Goal: Task Accomplishment & Management: Complete application form

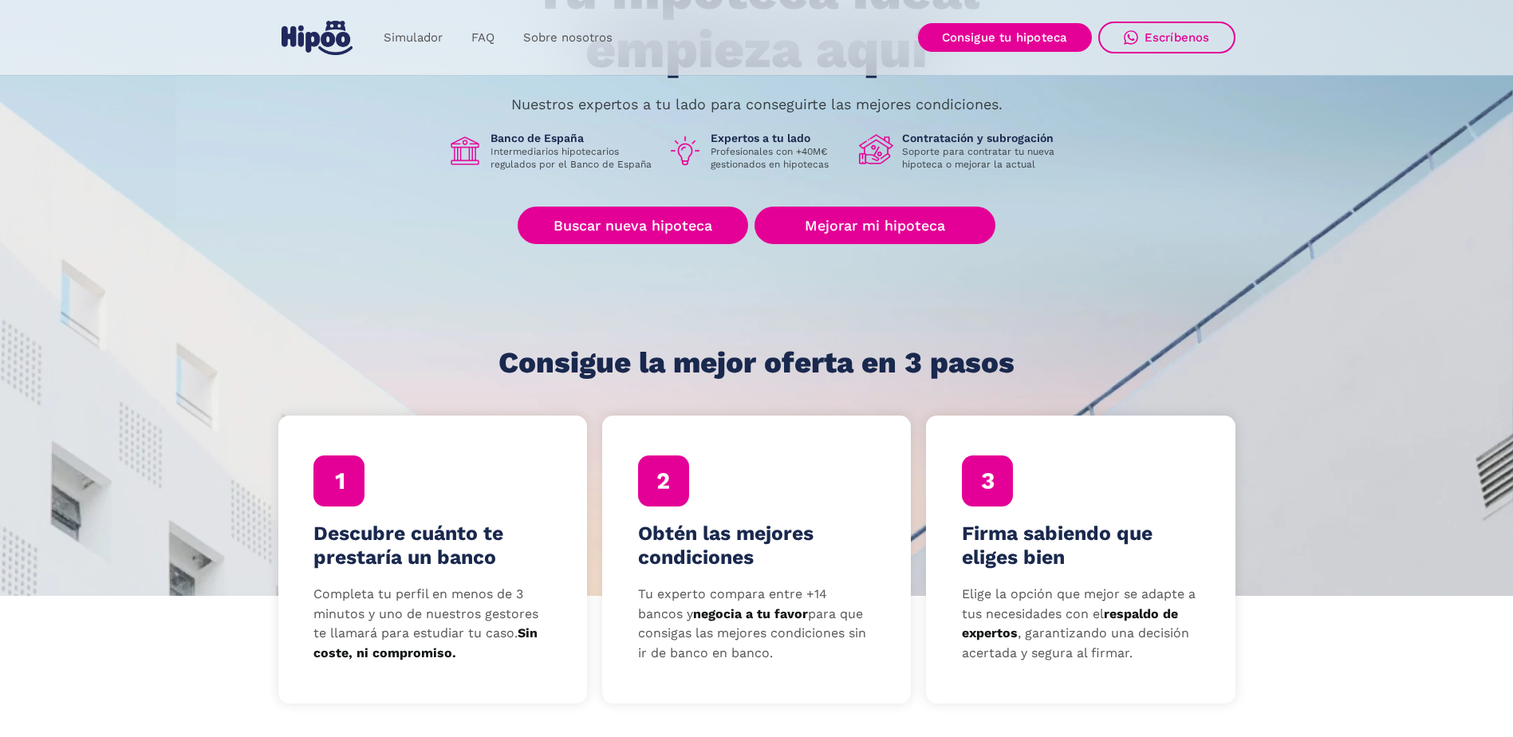
scroll to position [239, 0]
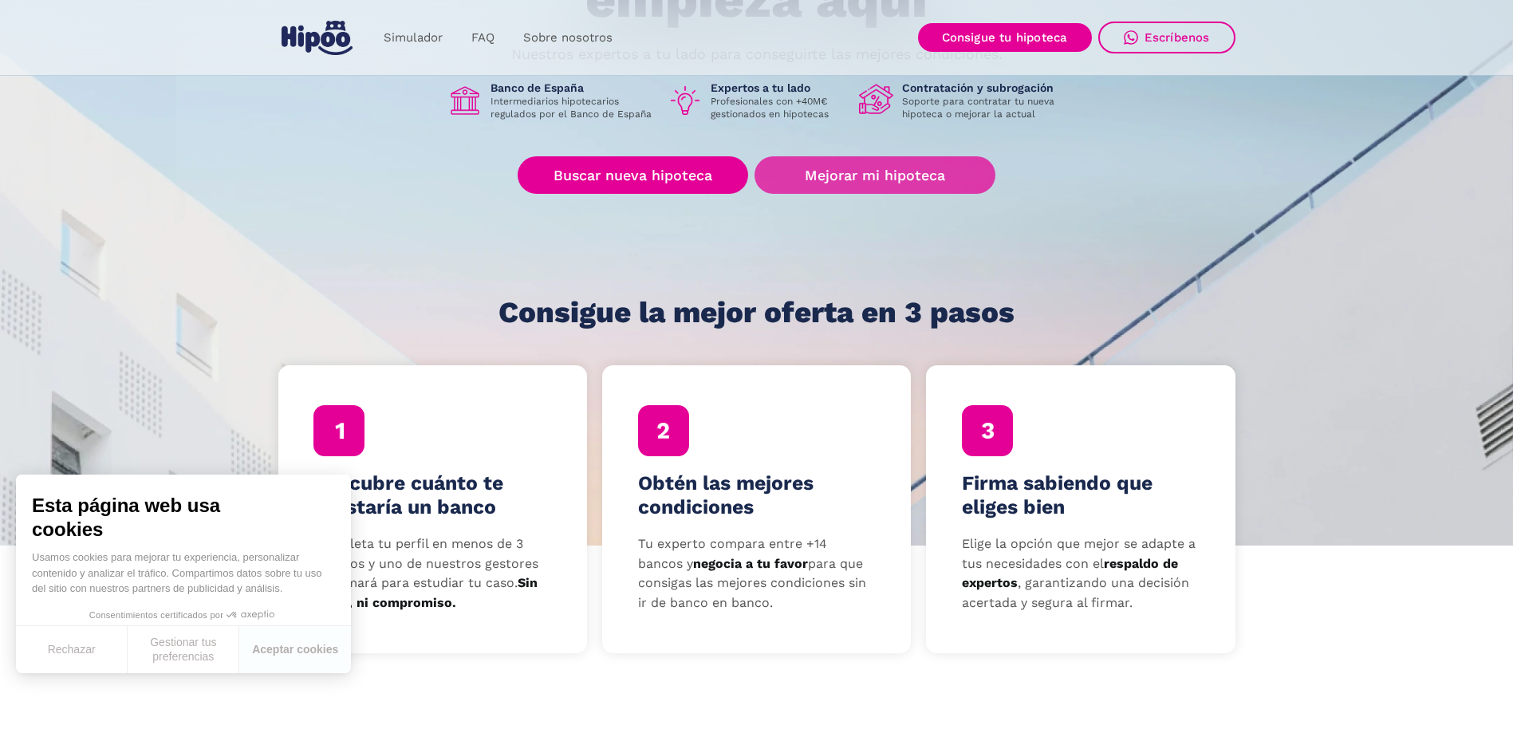
click at [832, 175] on link "Mejorar mi hipoteca" at bounding box center [874, 174] width 240 height 37
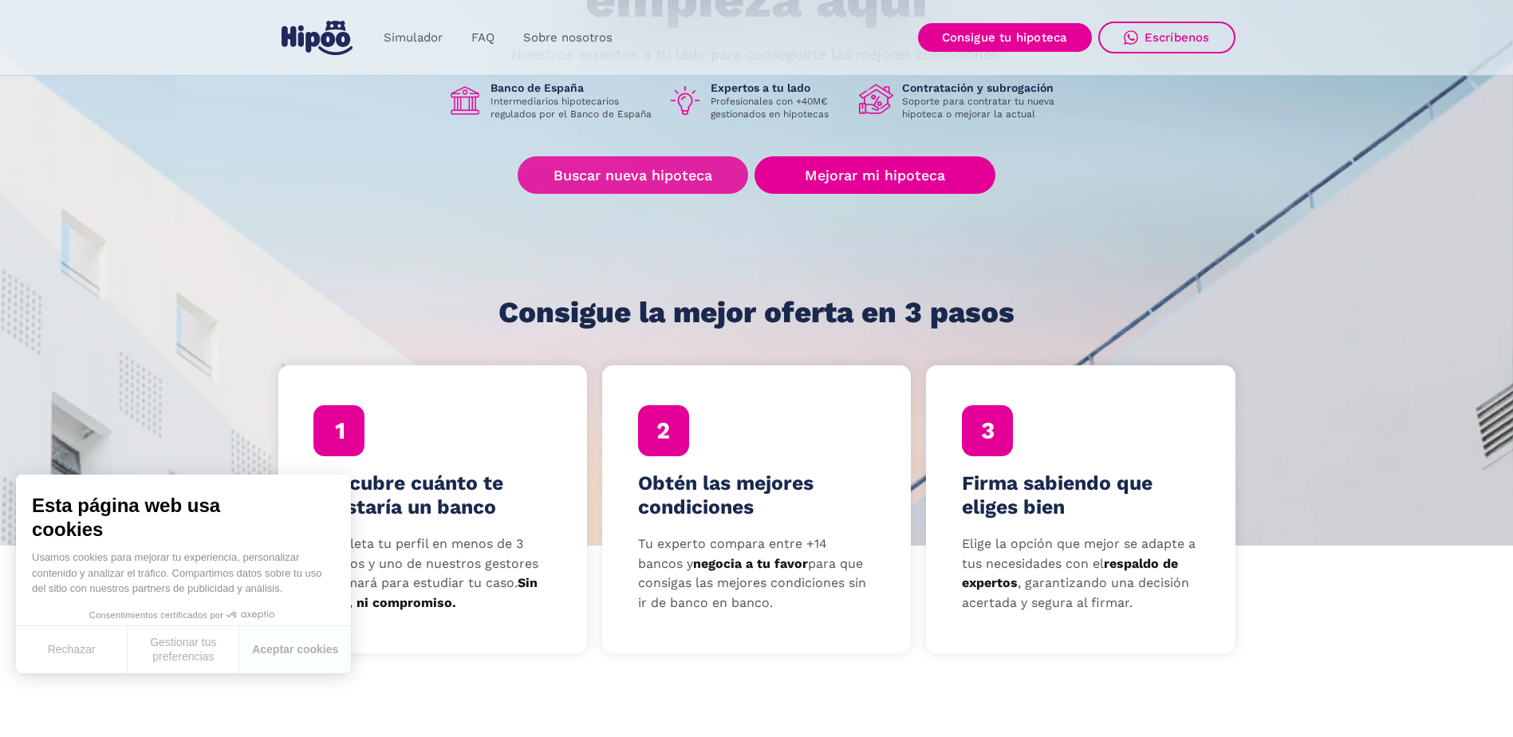
click at [693, 164] on link "Buscar nueva hipoteca" at bounding box center [632, 174] width 230 height 37
